Goal: Information Seeking & Learning: Learn about a topic

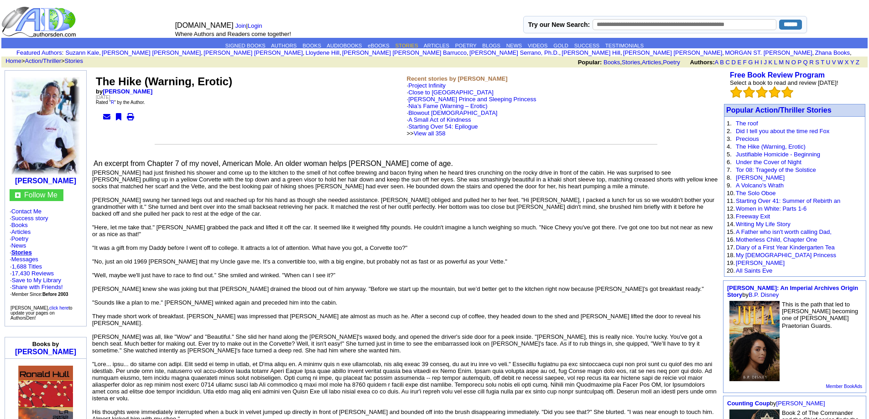
click at [408, 46] on link "STORIES" at bounding box center [406, 45] width 23 height 5
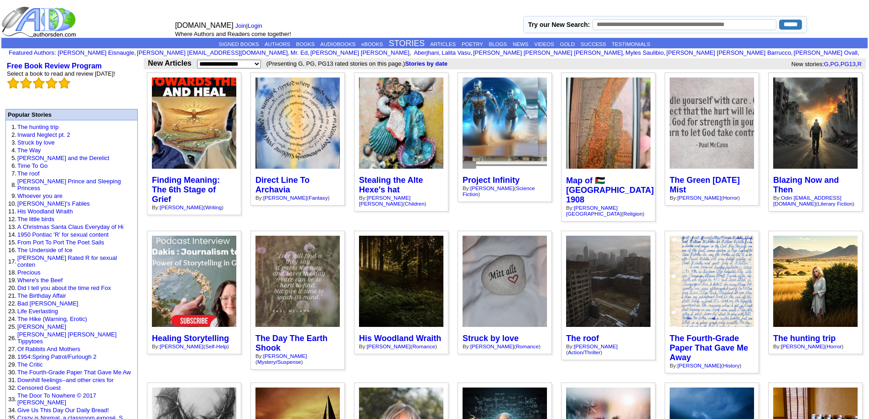
click at [622, 26] on input "text" at bounding box center [684, 24] width 184 height 11
type input "******"
click at [783, 21] on input "******" at bounding box center [790, 25] width 23 height 10
